Goal: Task Accomplishment & Management: Manage account settings

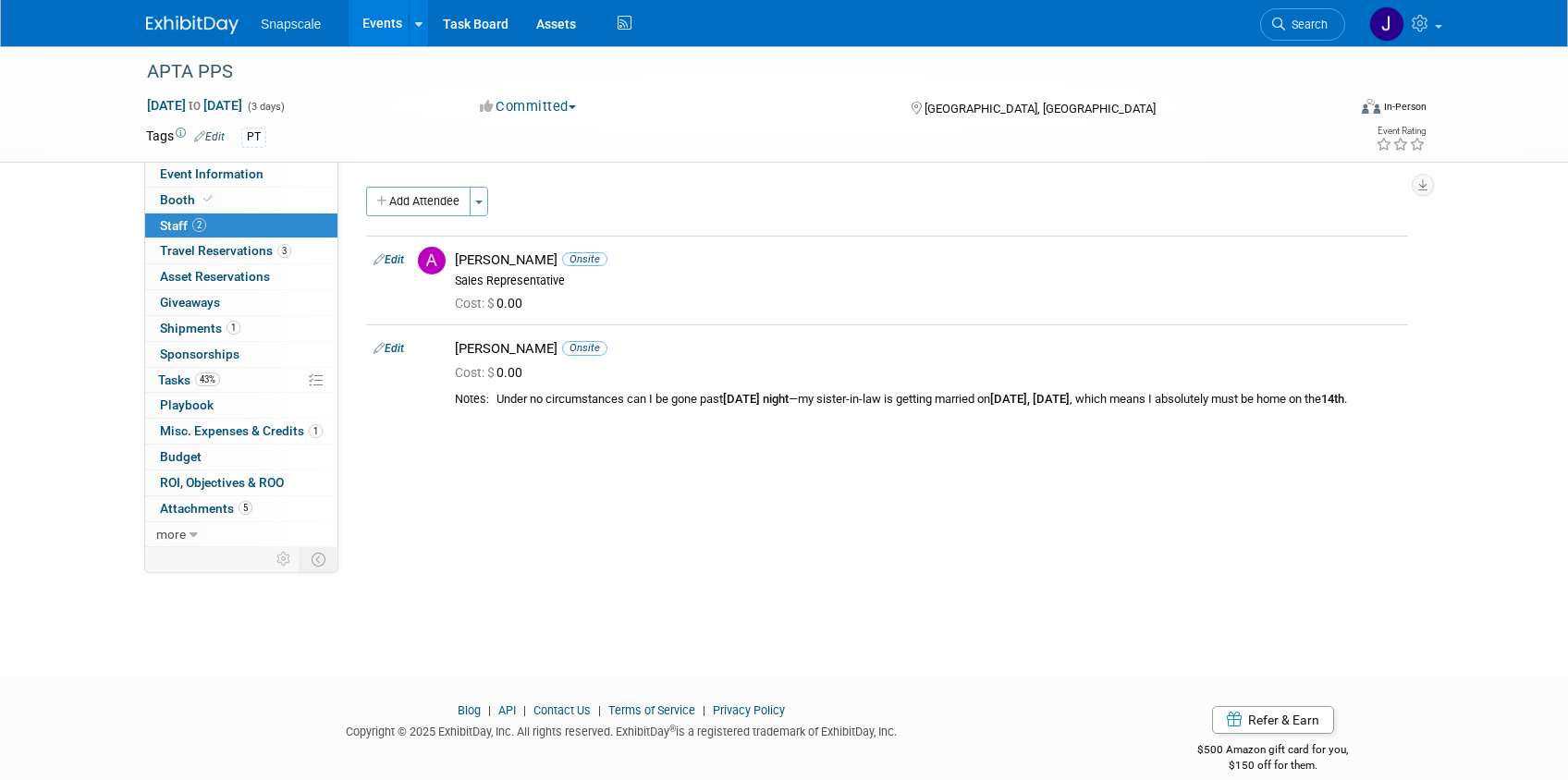
click at [196, 23] on img at bounding box center [192, 24] width 92 height 18
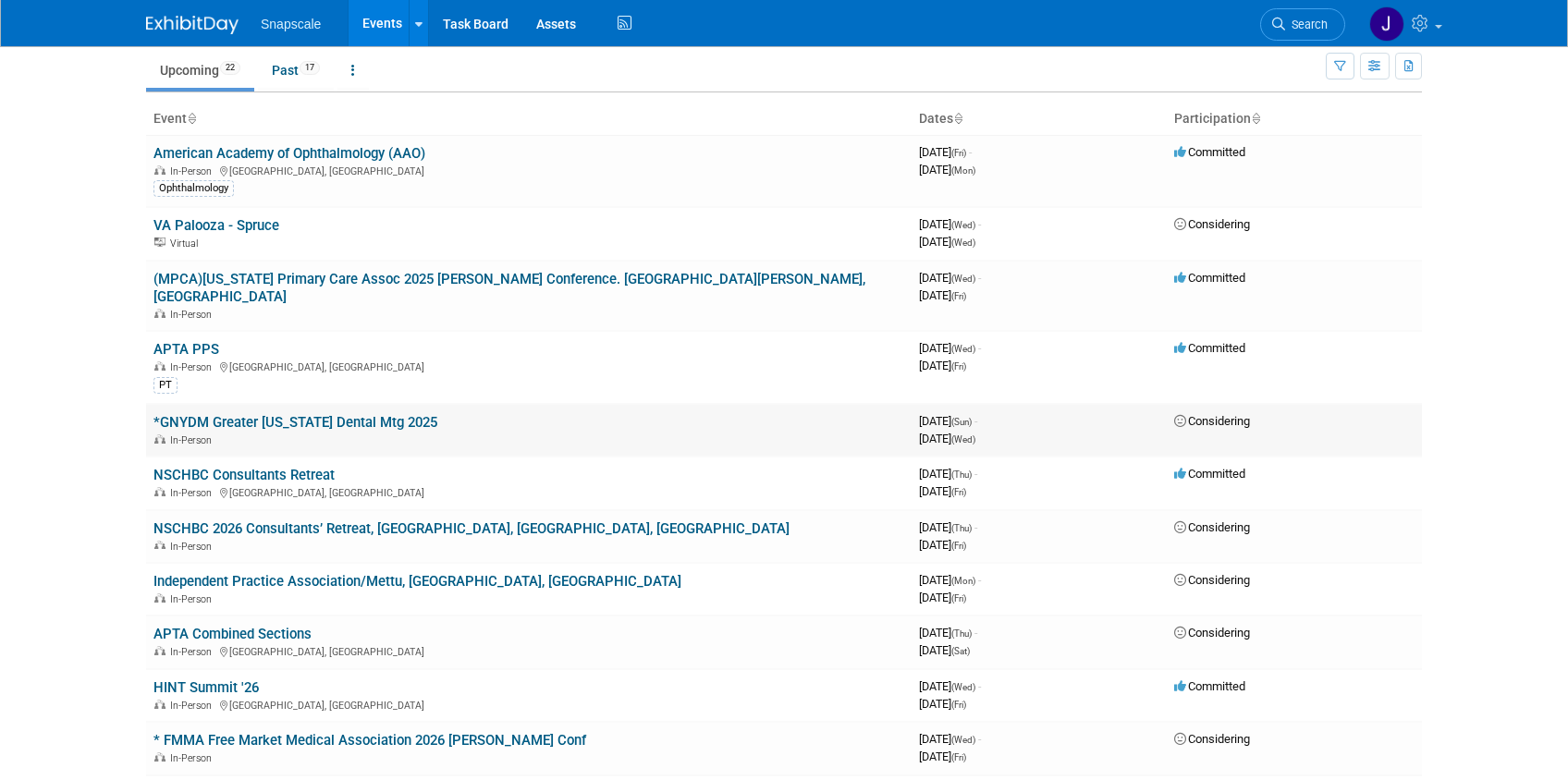
scroll to position [68, 0]
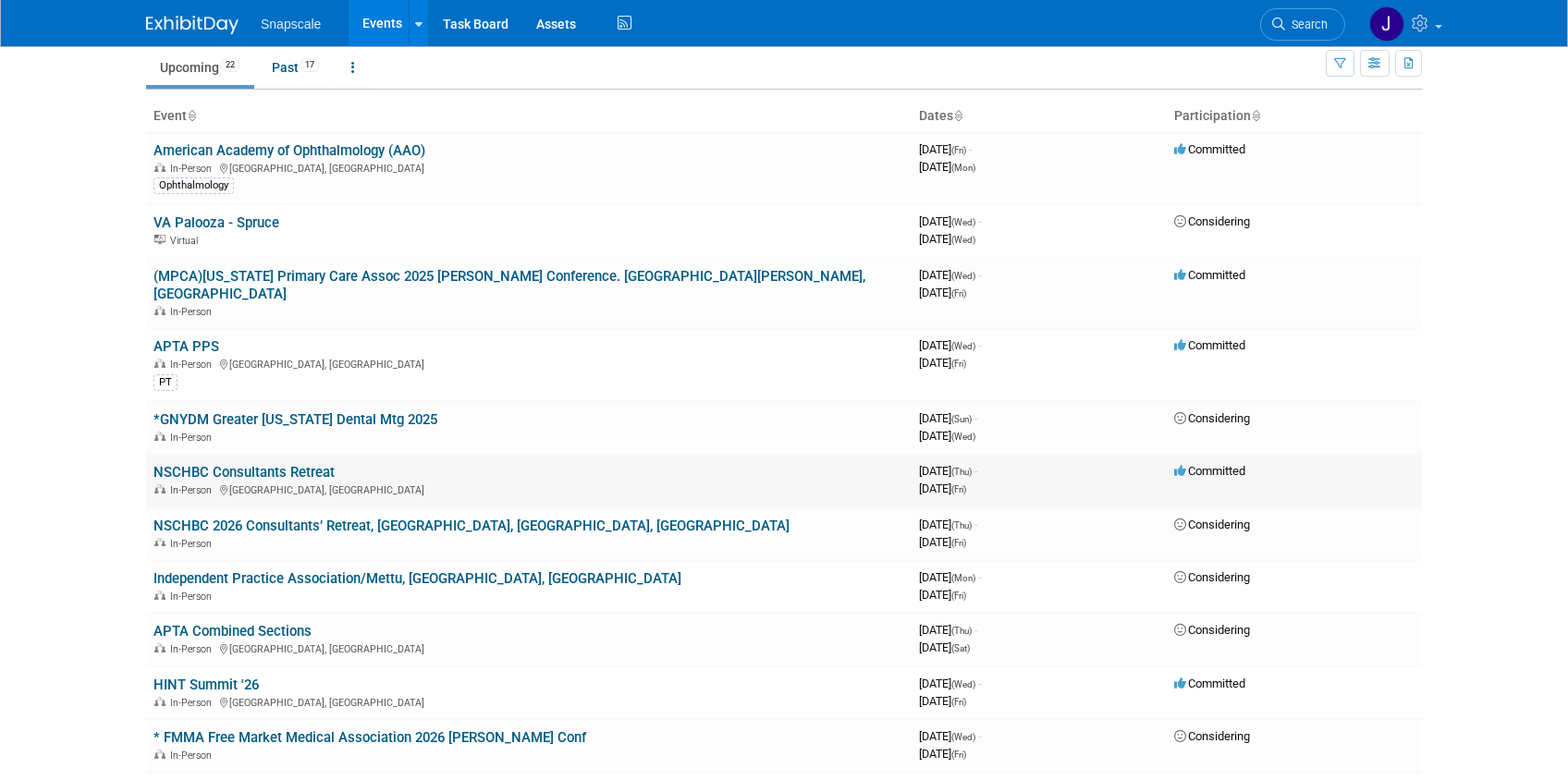
click at [258, 464] on link "NSCHBC Consultants Retreat" at bounding box center [244, 471] width 181 height 16
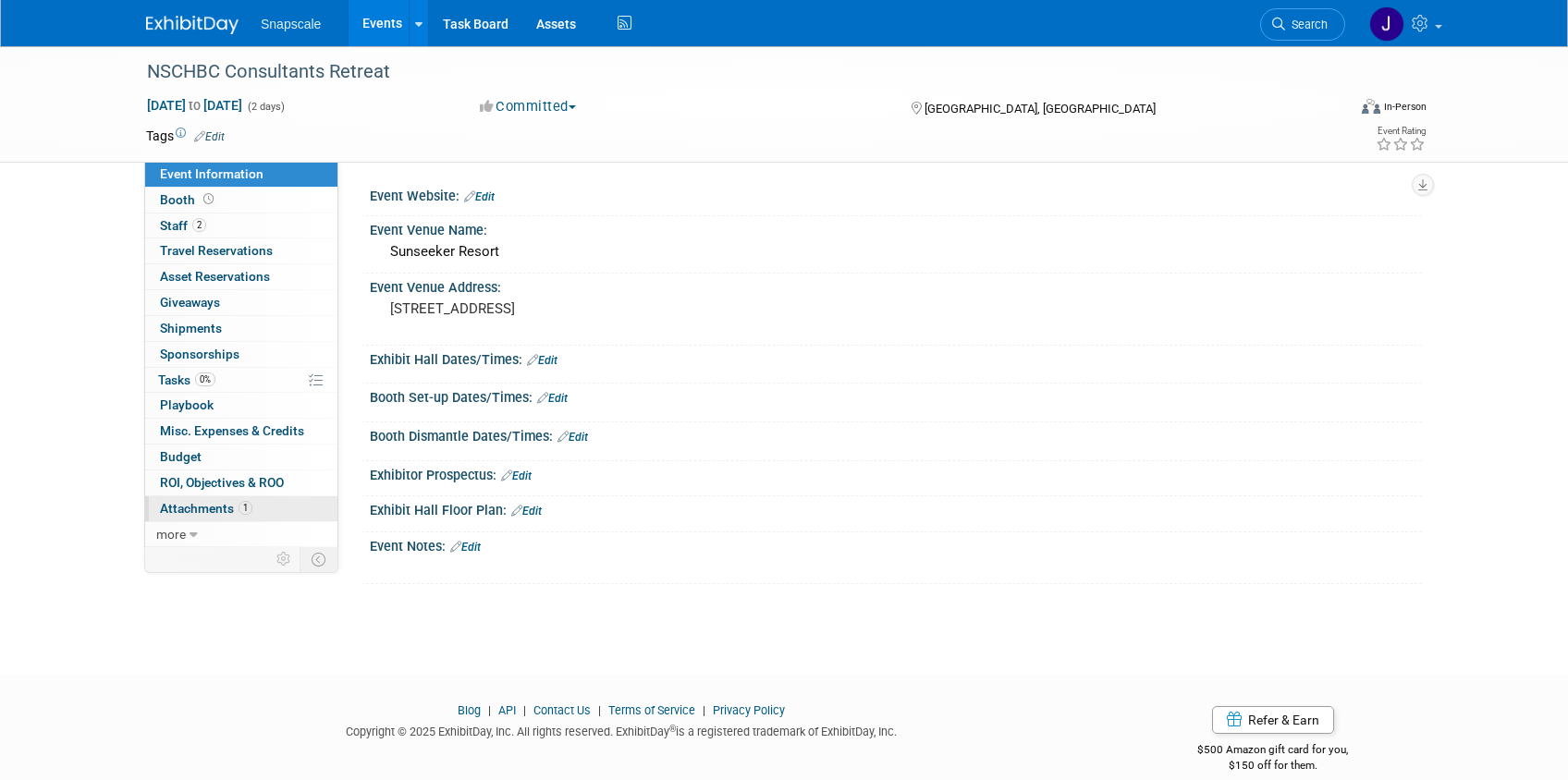
click at [197, 512] on span "Attachments 1" at bounding box center [206, 508] width 92 height 14
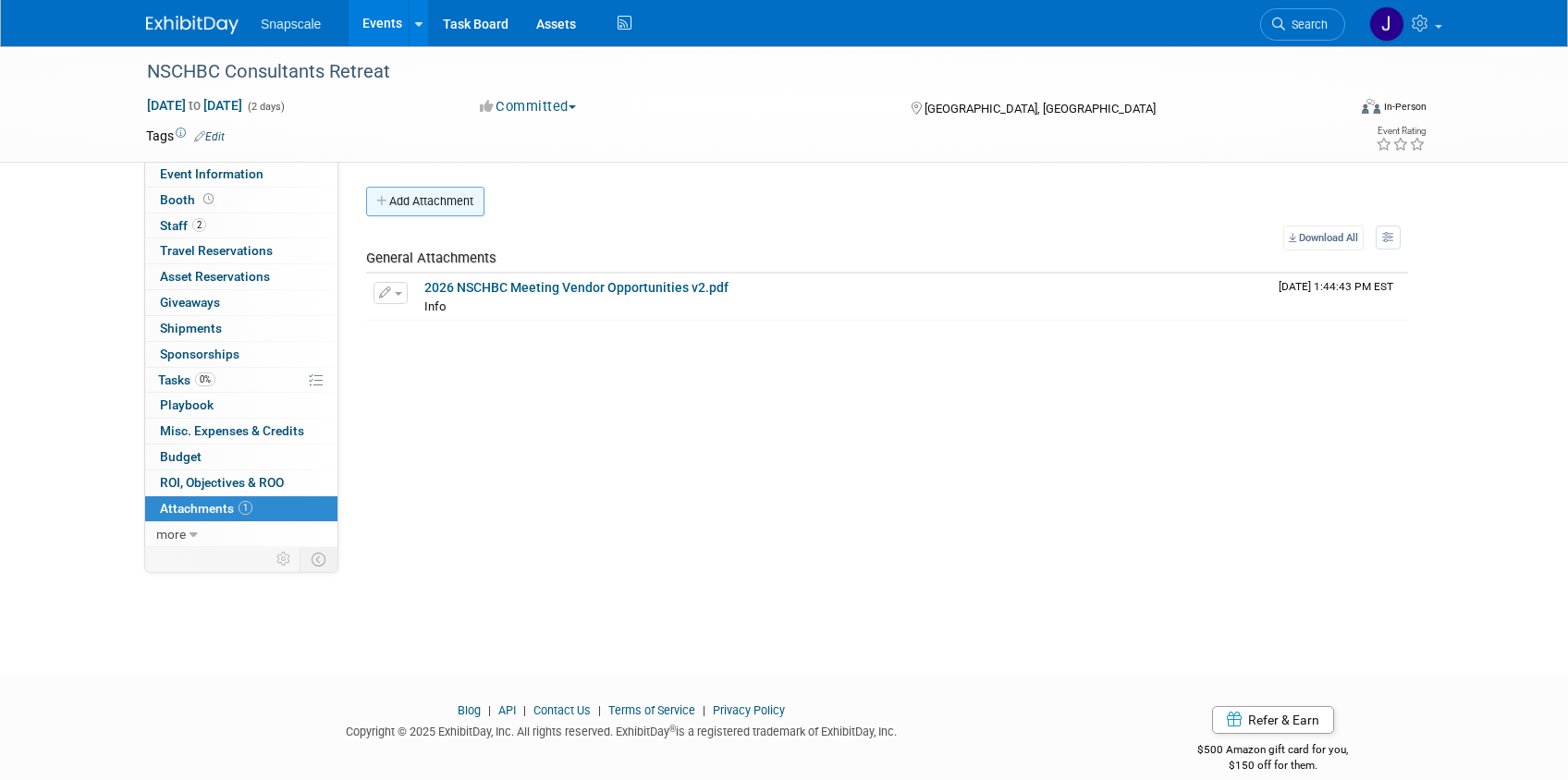
click at [414, 206] on button "Add Attachment" at bounding box center [425, 201] width 118 height 30
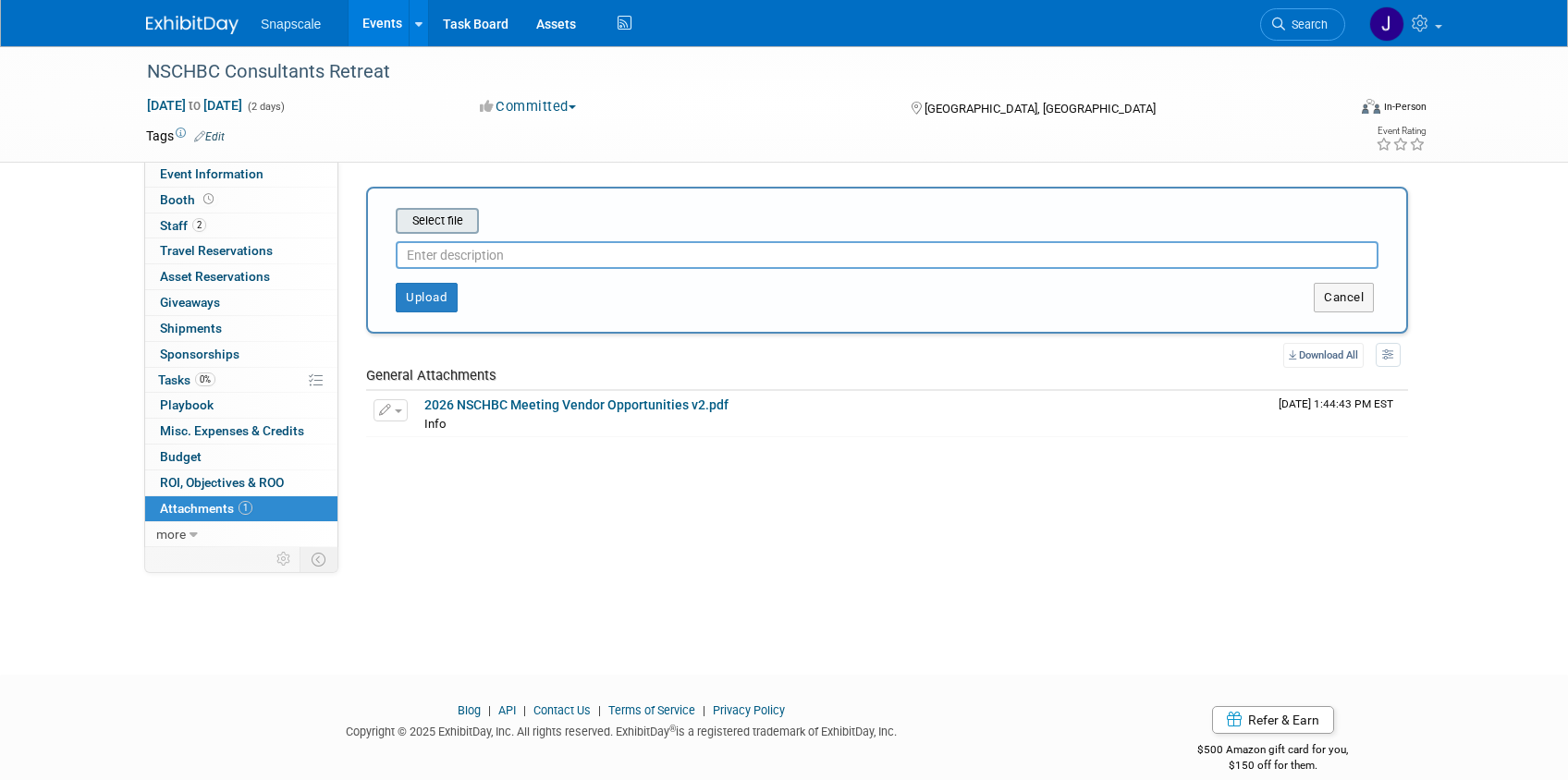
click at [430, 226] on input "file" at bounding box center [367, 220] width 220 height 22
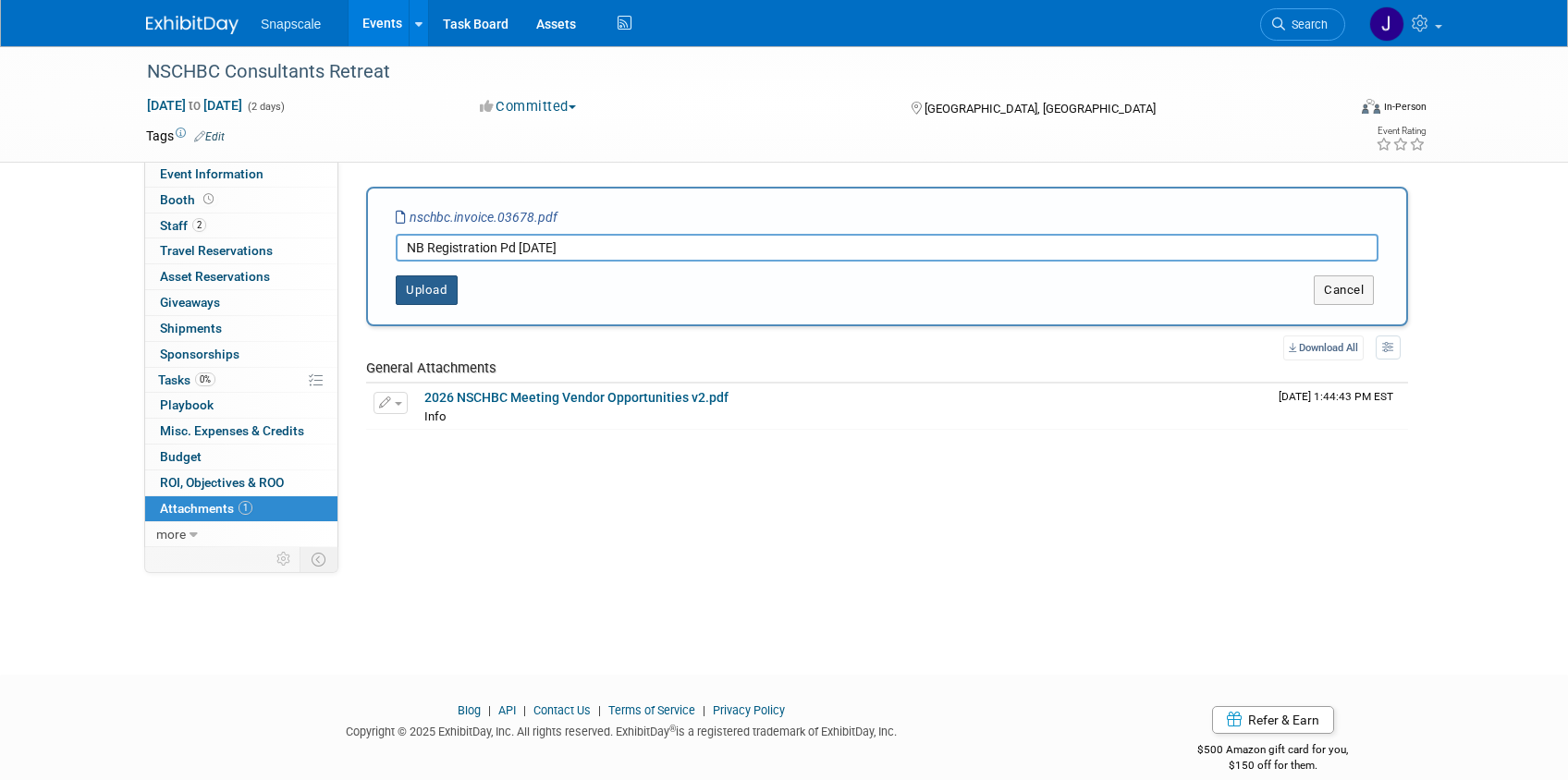
type input "NB Registration Pd 10.3.2025"
click at [444, 290] on button "Upload" at bounding box center [426, 289] width 62 height 30
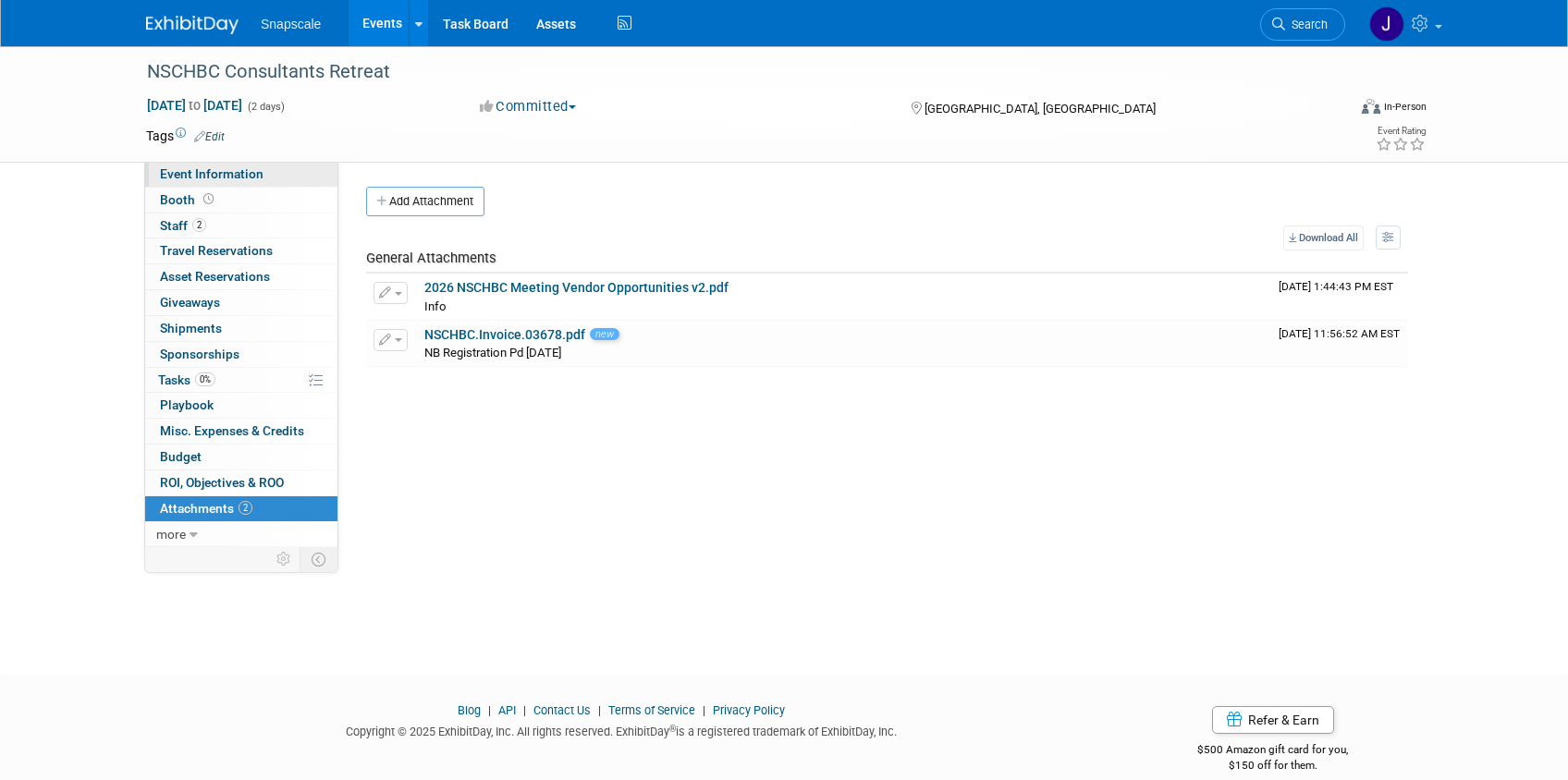
click at [172, 174] on span "Event Information" at bounding box center [212, 173] width 104 height 14
